Goal: Entertainment & Leisure: Consume media (video, audio)

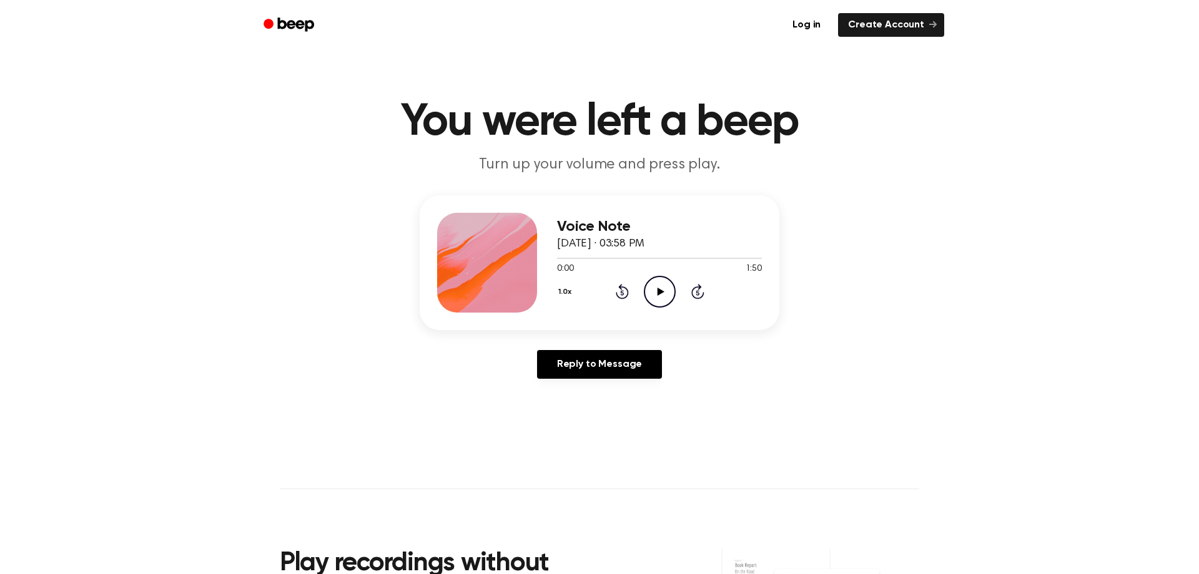
click at [661, 295] on icon "Play Audio" at bounding box center [660, 292] width 32 height 32
click at [664, 290] on icon "Pause Audio" at bounding box center [660, 292] width 32 height 32
click at [664, 290] on icon "Play Audio" at bounding box center [660, 292] width 32 height 32
click at [962, 149] on header "You were left a beep Turn up your volume and press play." at bounding box center [599, 138] width 1169 height 76
click at [656, 290] on icon "Pause Audio" at bounding box center [660, 292] width 32 height 32
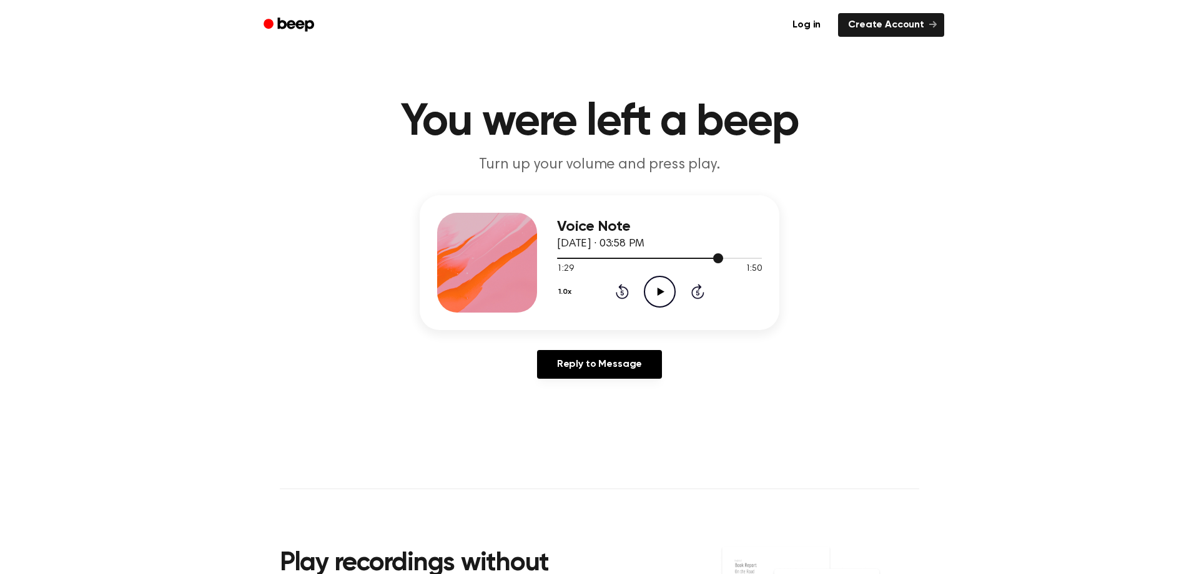
drag, startPoint x: 721, startPoint y: 256, endPoint x: 575, endPoint y: 257, distance: 145.5
click at [575, 257] on div at bounding box center [659, 258] width 205 height 10
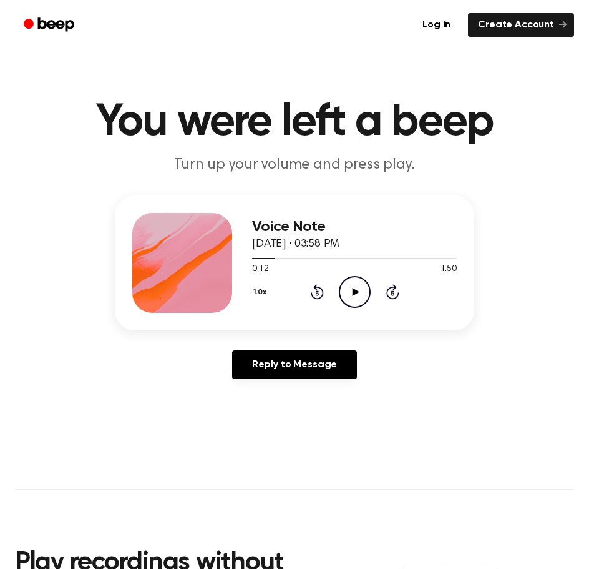
click at [356, 288] on icon "Play Audio" at bounding box center [355, 292] width 32 height 32
click at [365, 290] on icon "Pause Audio" at bounding box center [355, 292] width 32 height 32
click at [353, 290] on icon at bounding box center [355, 292] width 7 height 8
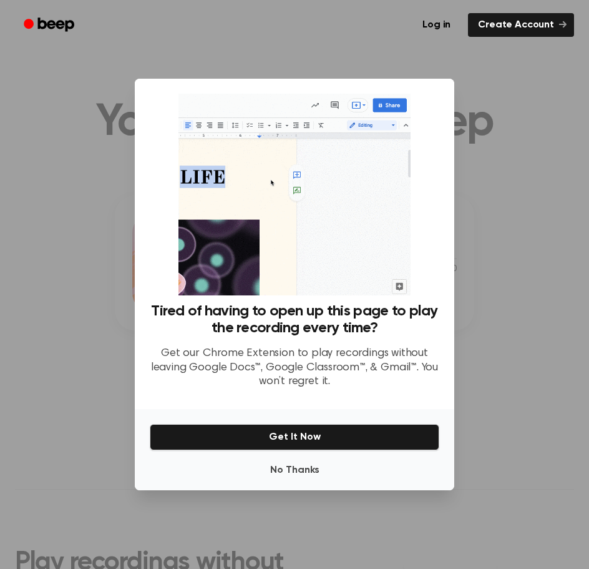
click at [509, 187] on div at bounding box center [294, 284] width 589 height 569
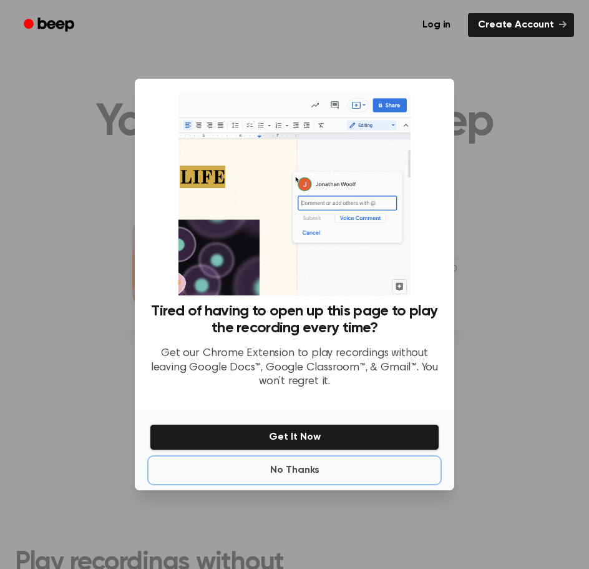
click at [309, 476] on button "No Thanks" at bounding box center [295, 470] width 290 height 25
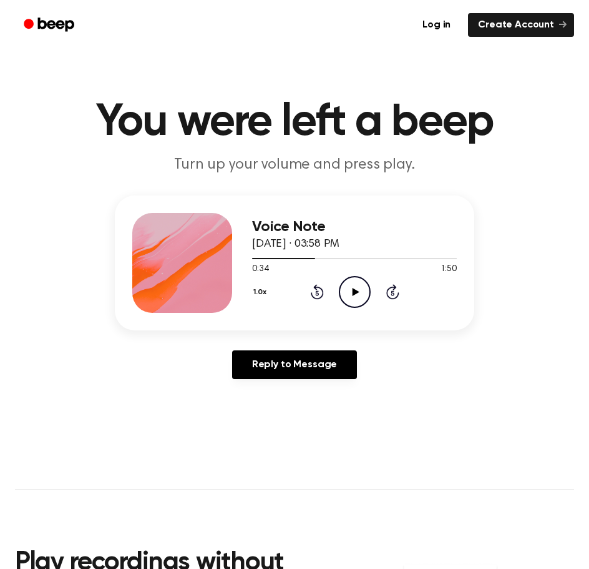
click at [351, 290] on icon "Play Audio" at bounding box center [355, 292] width 32 height 32
click at [535, 88] on main "You were left a beep Turn up your volume and press play. Voice Note [DATE] · 03…" at bounding box center [294, 391] width 589 height 782
